Goal: Information Seeking & Learning: Find specific fact

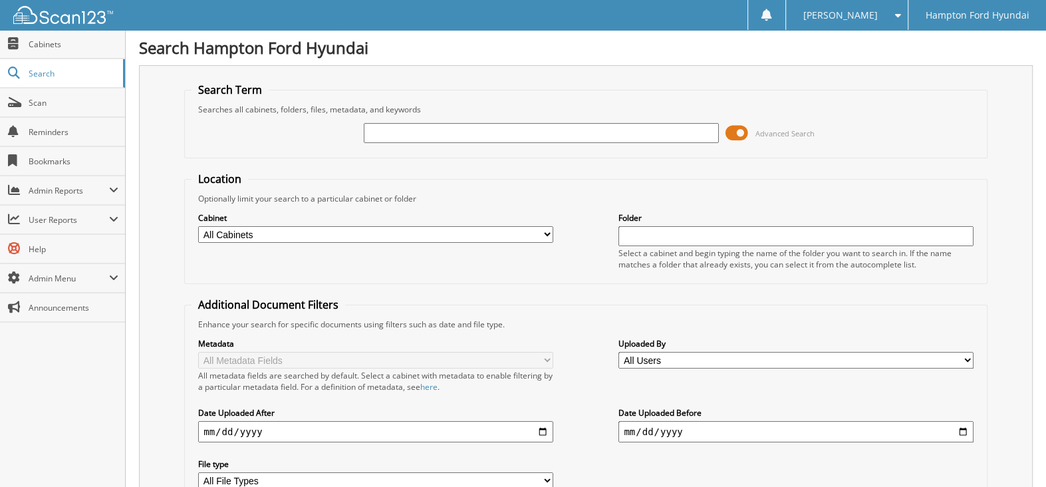
drag, startPoint x: 383, startPoint y: 132, endPoint x: 389, endPoint y: 138, distance: 8.5
click at [386, 132] on input "text" at bounding box center [541, 133] width 355 height 20
type input "52242"
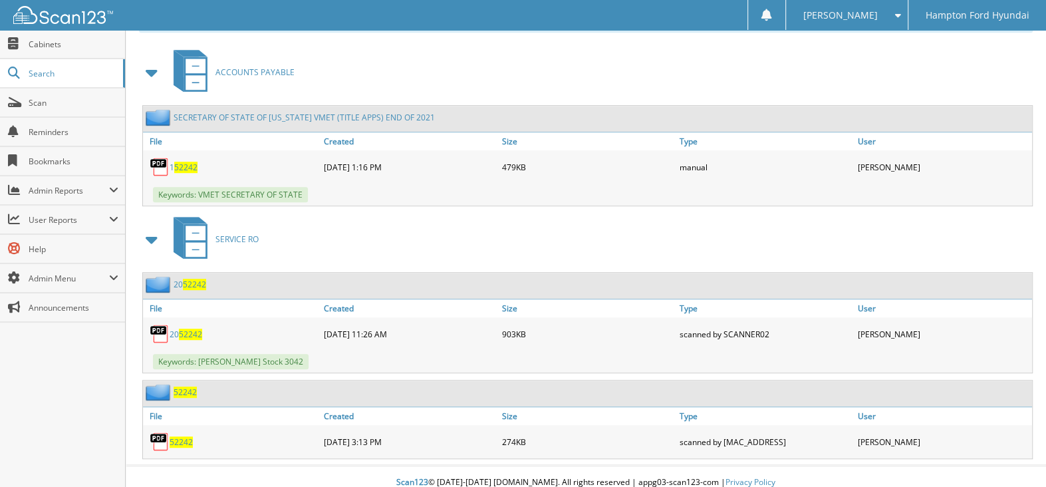
scroll to position [571, 0]
click at [176, 436] on span "52242" at bounding box center [181, 441] width 23 height 11
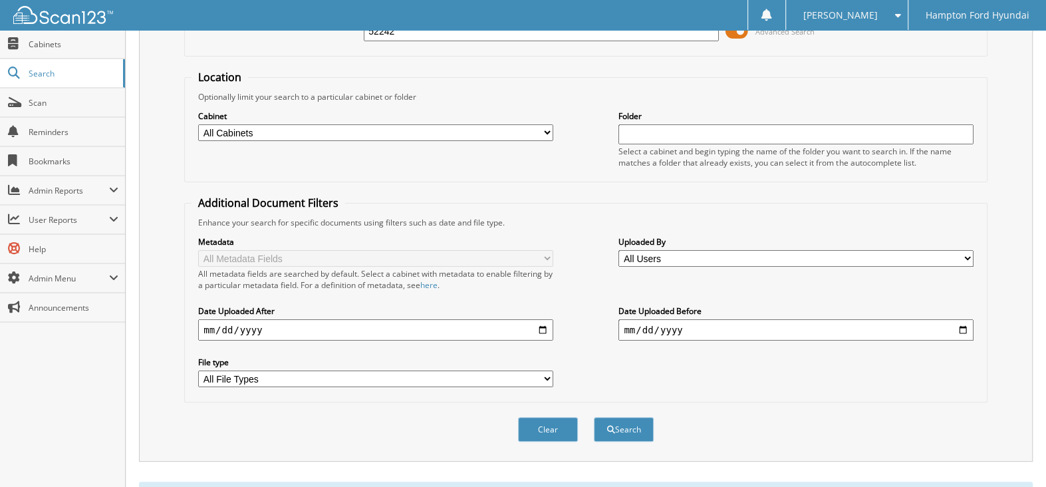
scroll to position [0, 0]
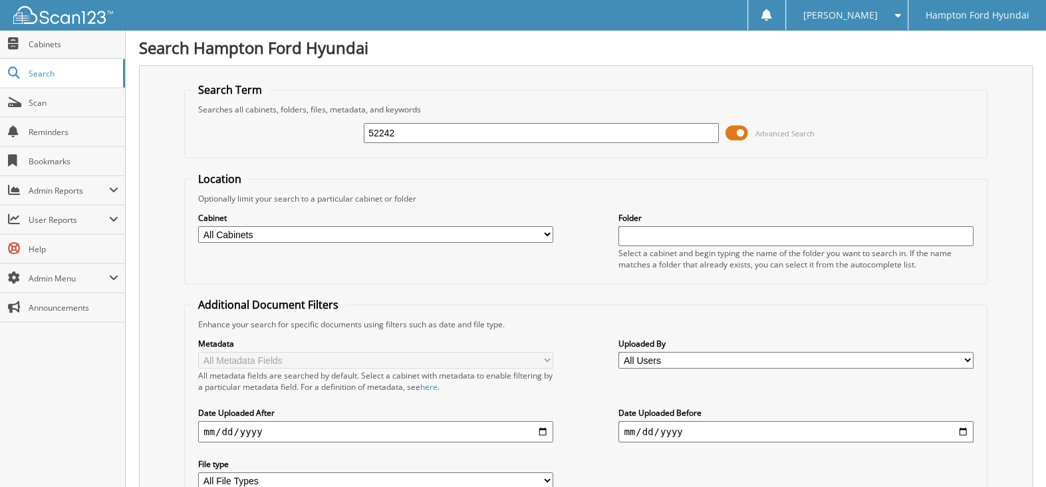
click at [400, 131] on input "52242" at bounding box center [541, 133] width 355 height 20
click at [401, 131] on input "52242" at bounding box center [541, 133] width 355 height 20
type input "53671"
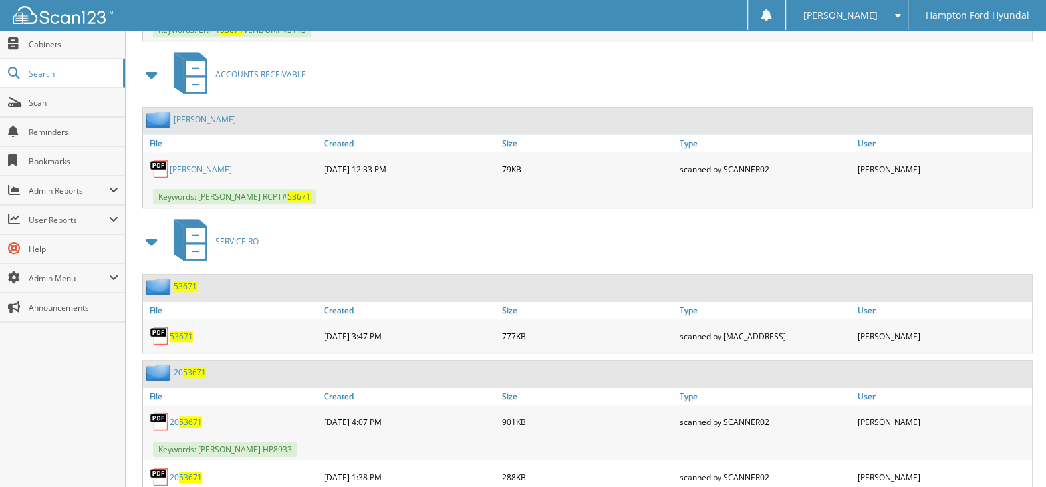
scroll to position [798, 0]
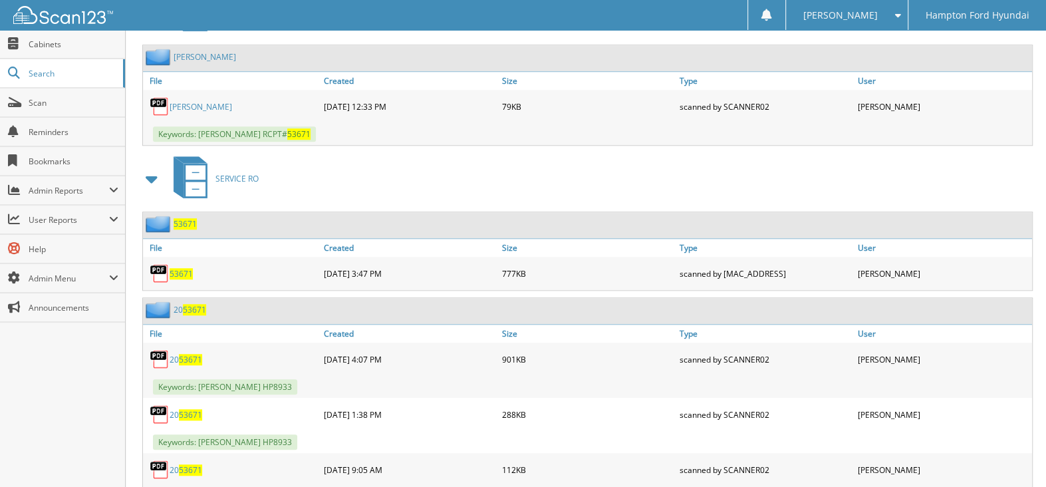
click at [162, 263] on img at bounding box center [160, 273] width 20 height 20
click at [158, 263] on img at bounding box center [160, 273] width 20 height 20
click at [175, 268] on span "53671" at bounding box center [181, 273] width 23 height 11
